Goal: Task Accomplishment & Management: Manage account settings

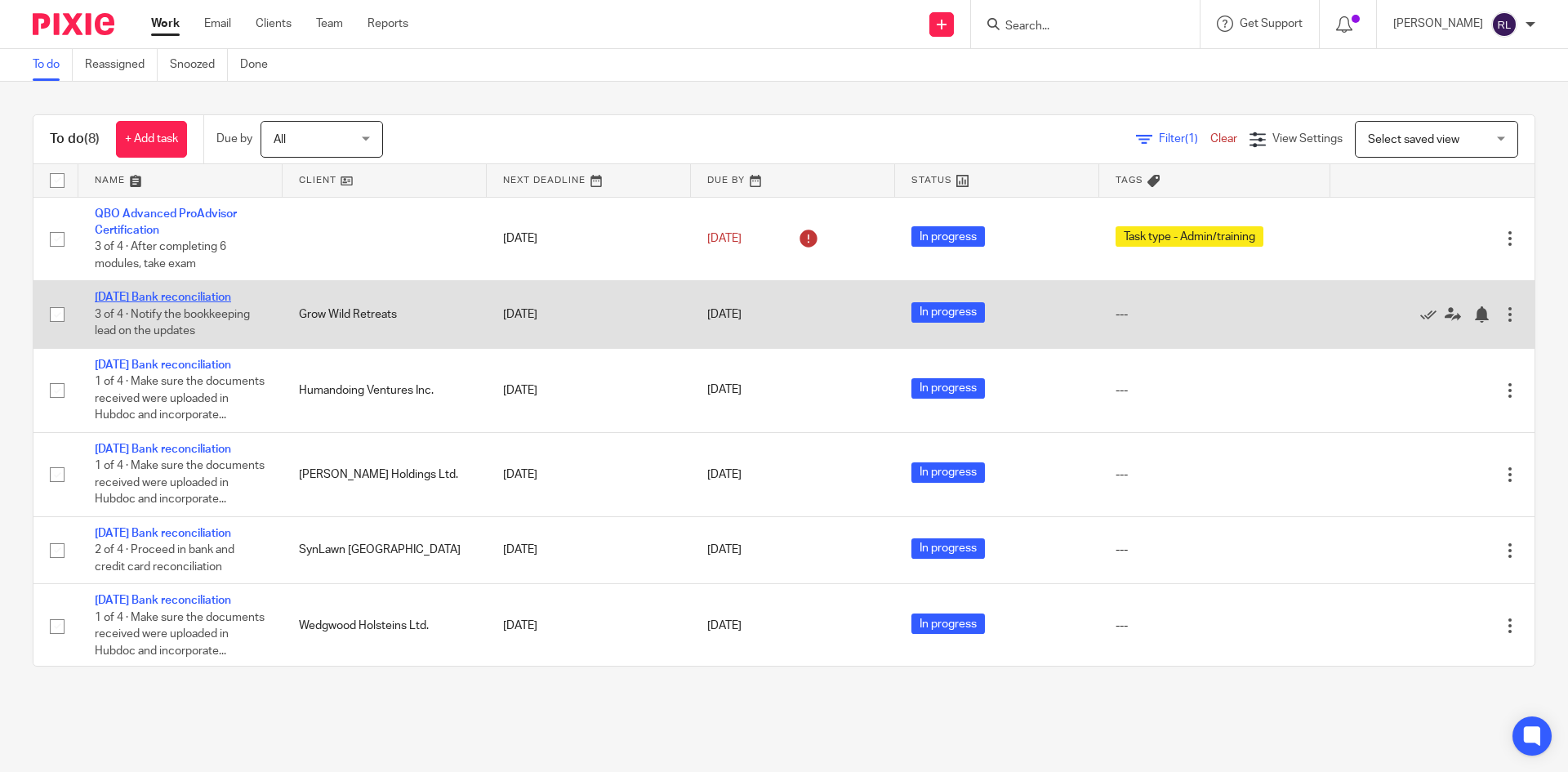
click at [130, 303] on link "[DATE] Bank reconciliation" at bounding box center [163, 297] width 136 height 11
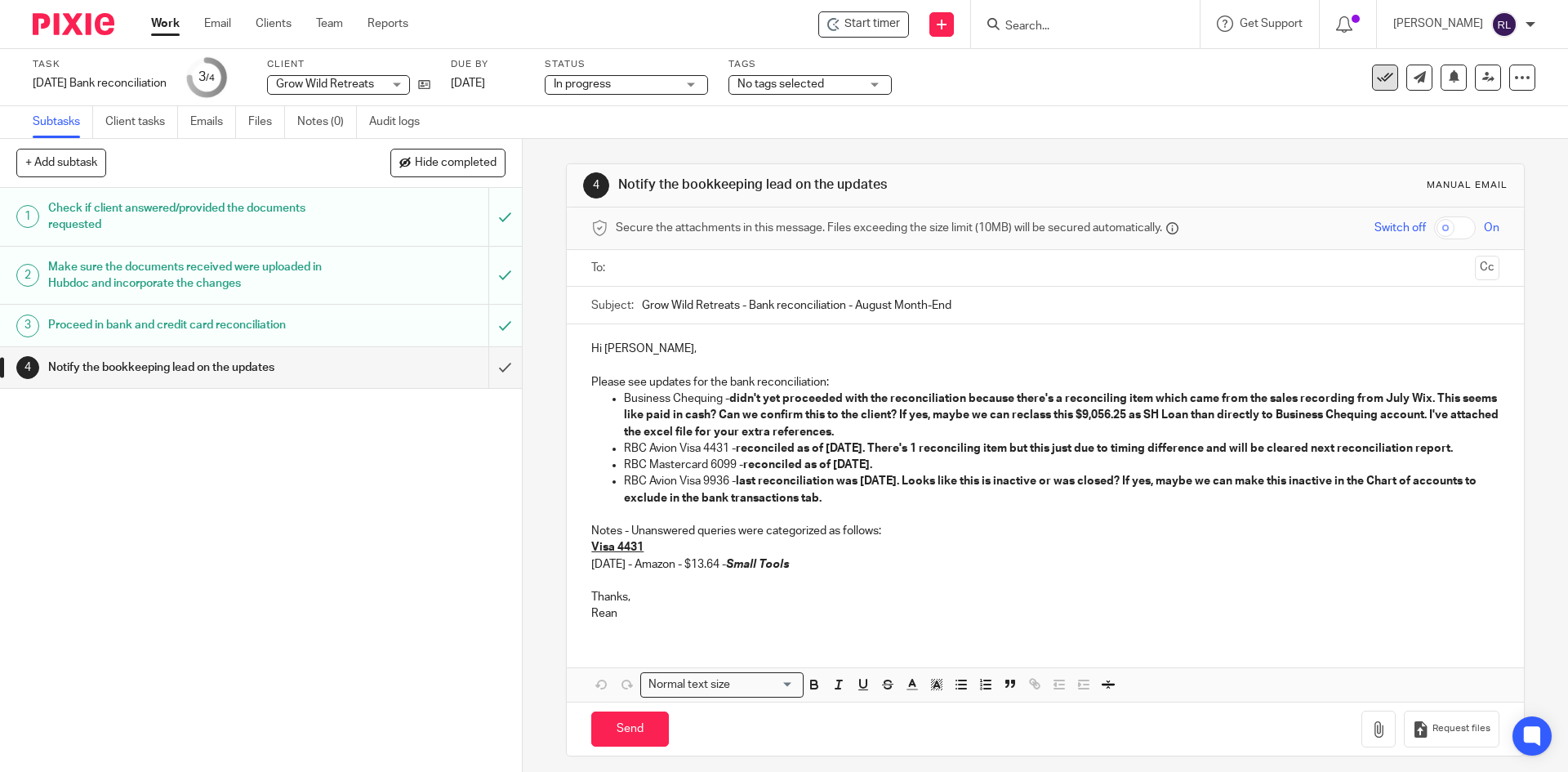
click at [1372, 87] on button at bounding box center [1385, 78] width 26 height 26
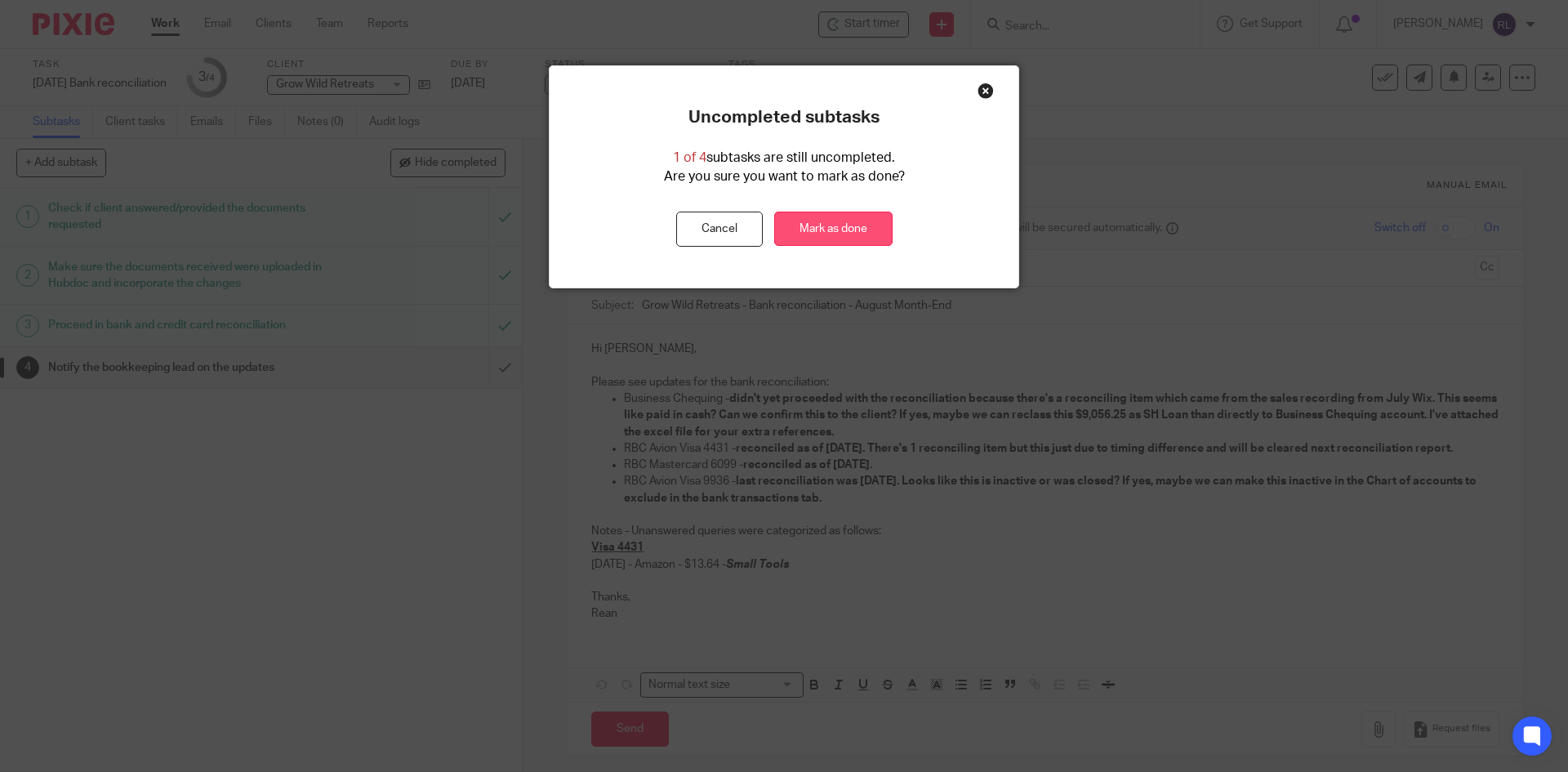
click at [805, 222] on link "Mark as done" at bounding box center [833, 229] width 119 height 36
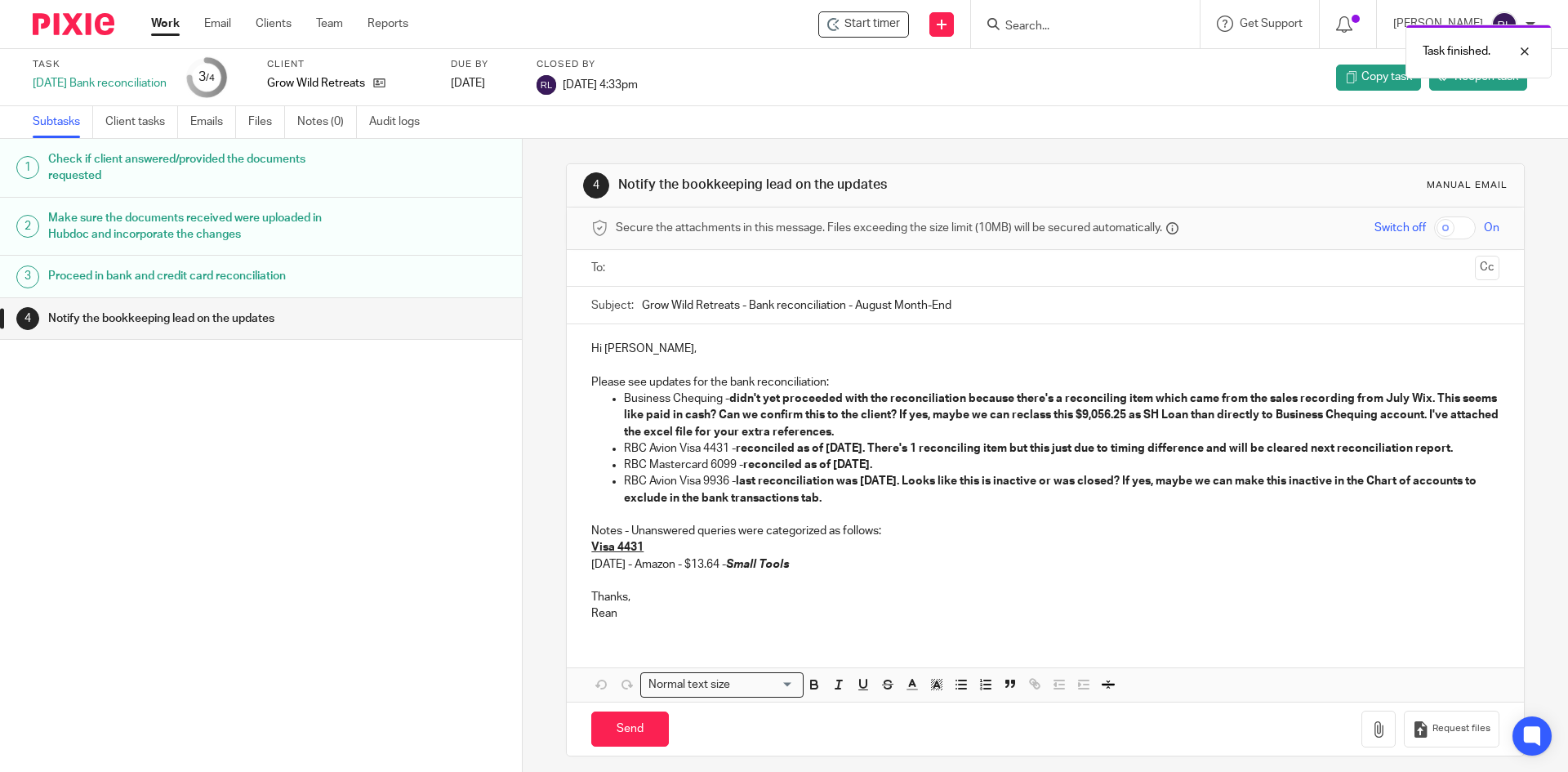
click at [106, 26] on img at bounding box center [73, 24] width 81 height 22
